Goal: Information Seeking & Learning: Understand process/instructions

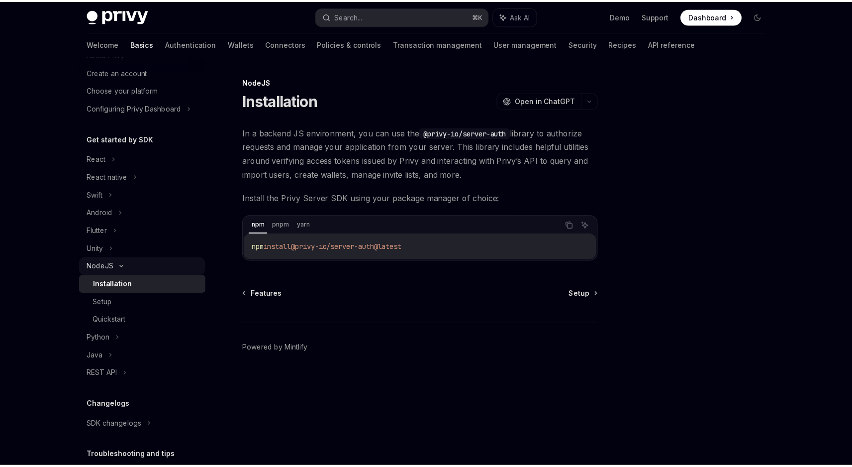
scroll to position [52, 0]
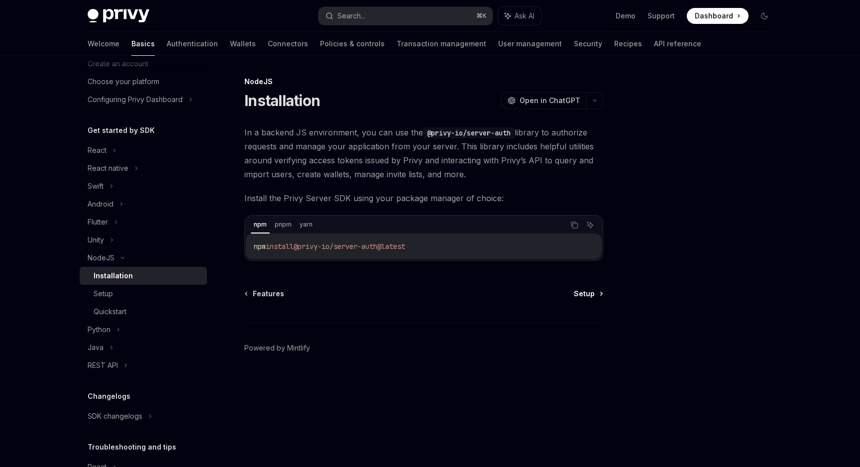
click at [577, 294] on span "Setup" at bounding box center [584, 294] width 21 height 10
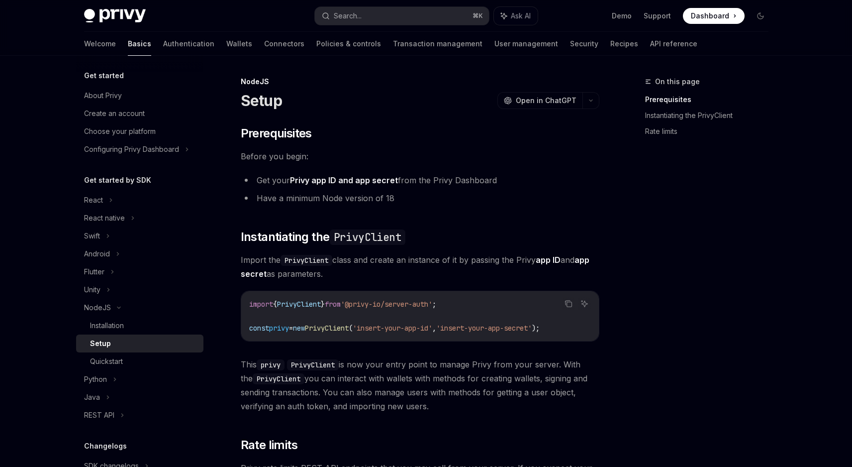
scroll to position [13, 0]
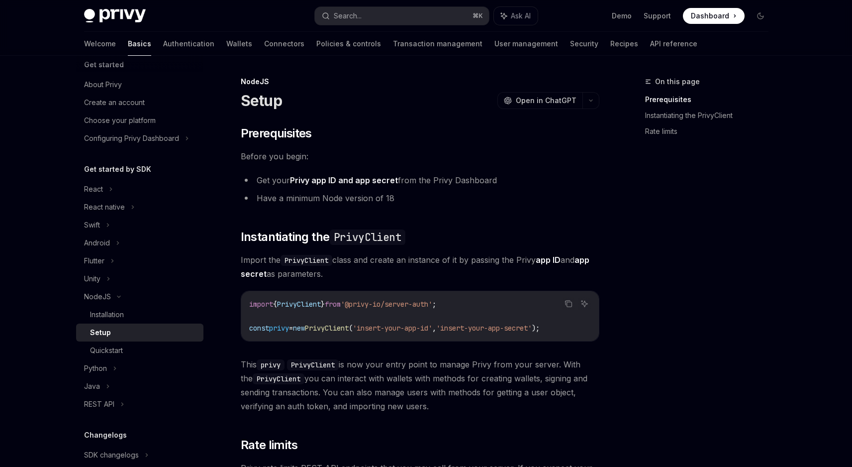
click at [349, 325] on span "PrivyClient" at bounding box center [327, 327] width 44 height 9
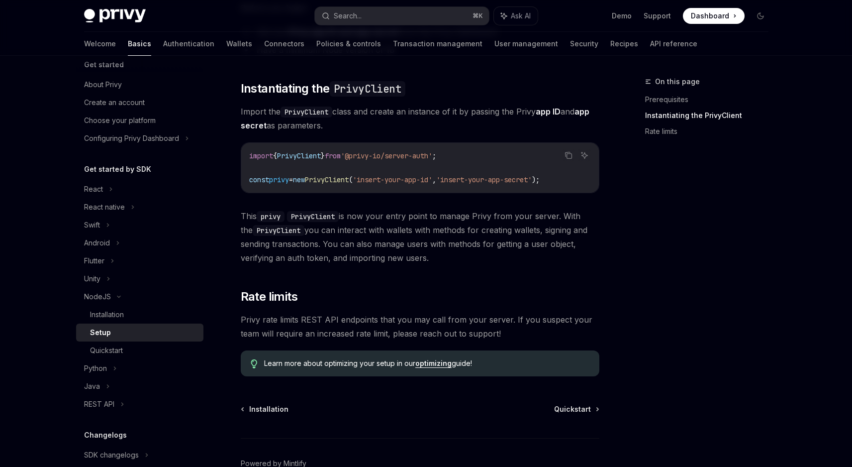
scroll to position [180, 0]
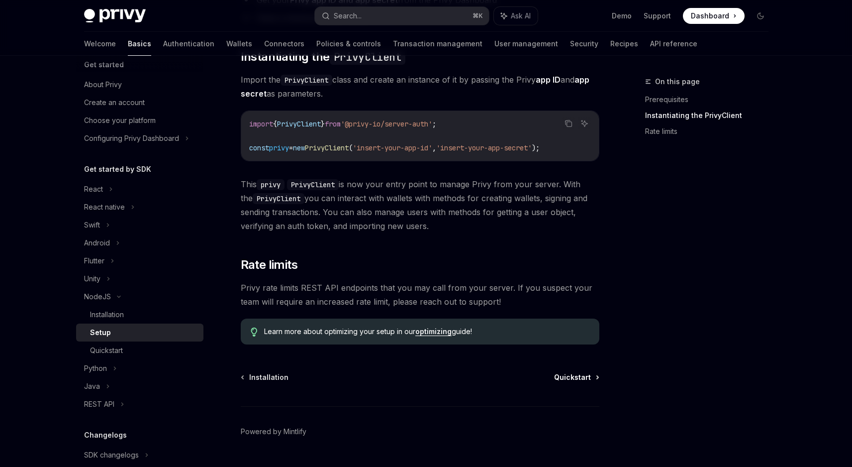
click at [560, 372] on span "Quickstart" at bounding box center [572, 377] width 37 height 10
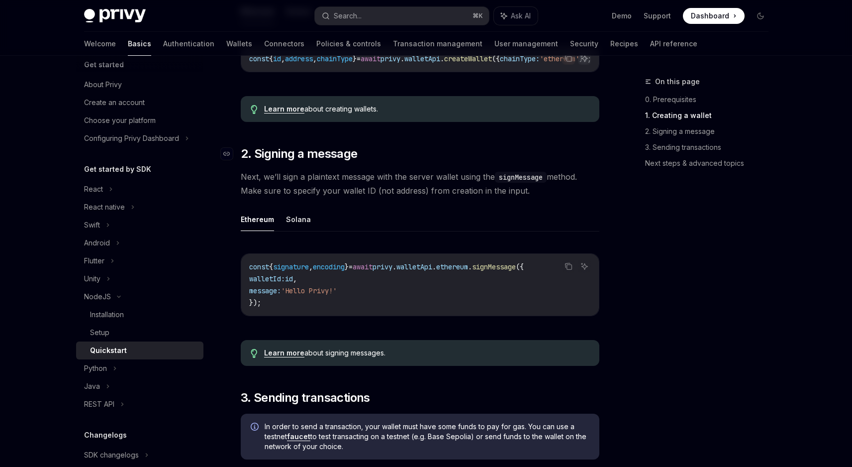
scroll to position [327, 0]
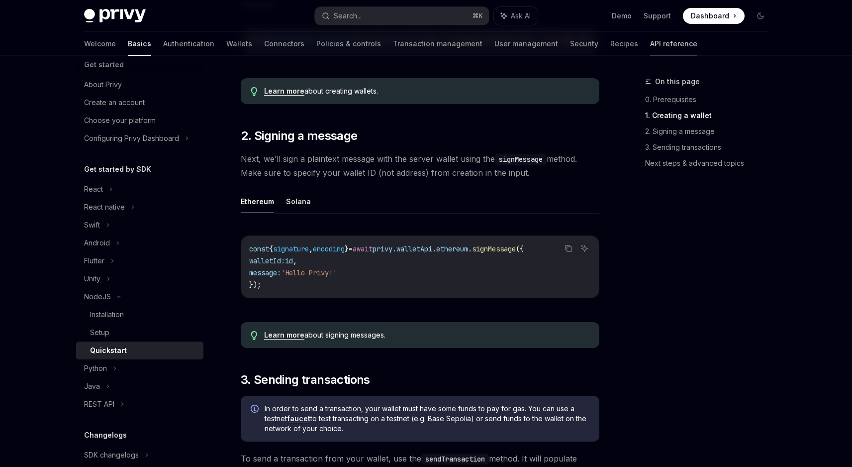
click at [650, 45] on link "API reference" at bounding box center [673, 44] width 47 height 24
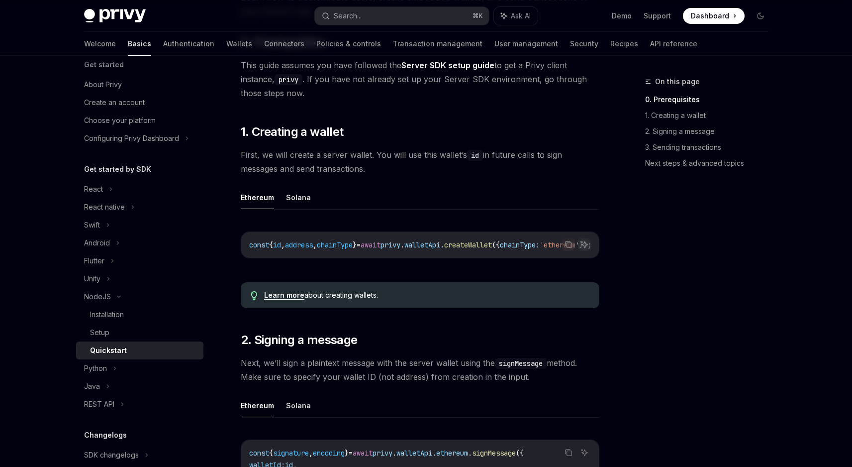
scroll to position [206, 0]
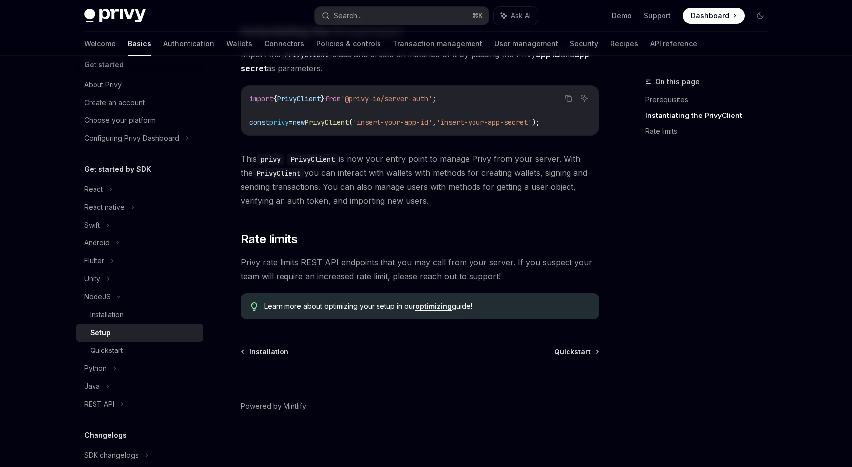
type textarea "*"
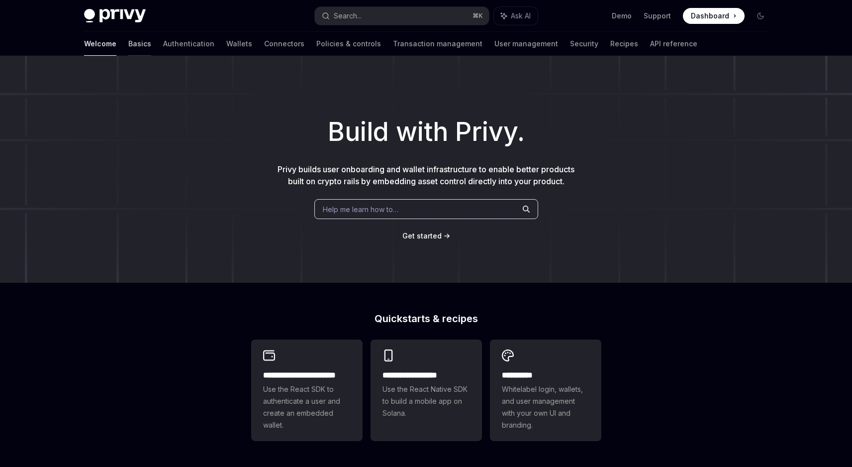
click at [128, 47] on link "Basics" at bounding box center [139, 44] width 23 height 24
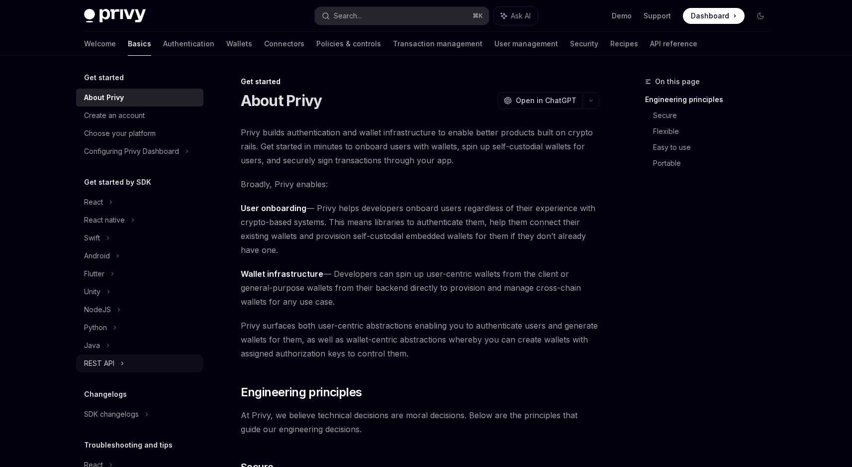
click at [123, 358] on icon at bounding box center [122, 363] width 4 height 12
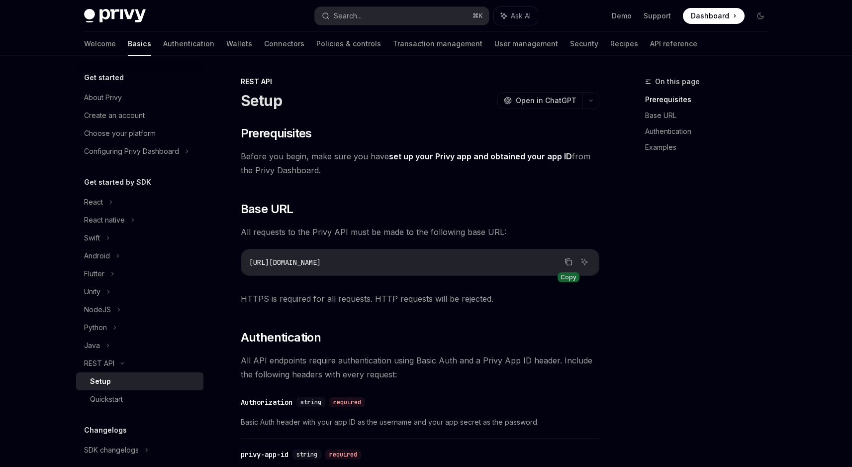
click at [565, 261] on icon "Copy the contents from the code block" at bounding box center [569, 262] width 8 height 8
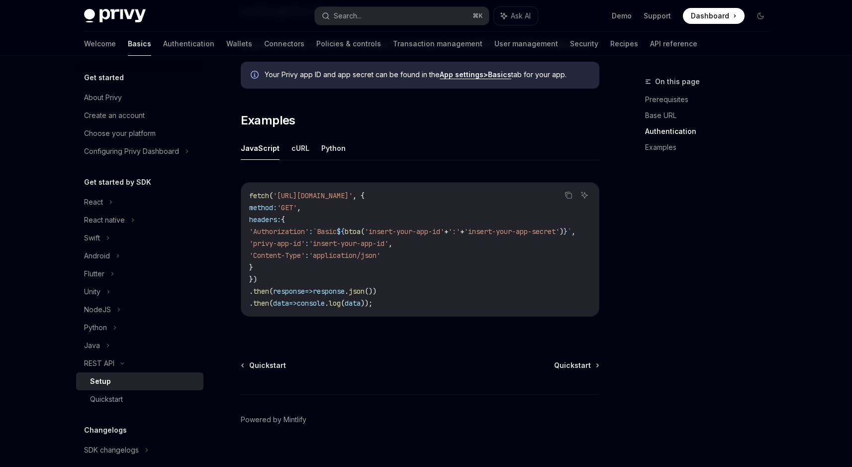
scroll to position [480, 0]
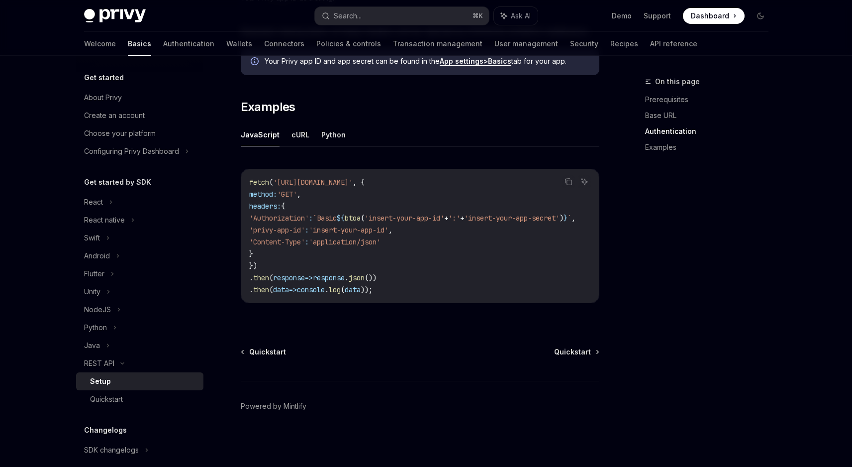
click at [149, 383] on div "Setup" at bounding box center [143, 381] width 107 height 12
type textarea "*"
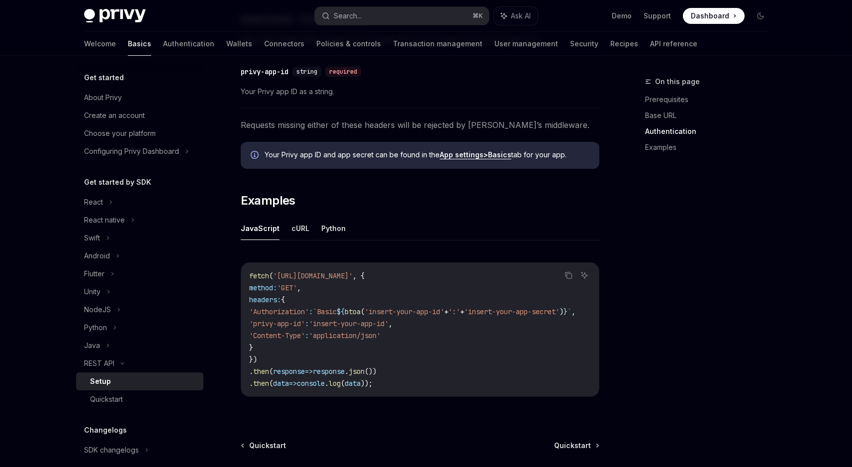
scroll to position [384, 0]
